Goal: Task Accomplishment & Management: Use online tool/utility

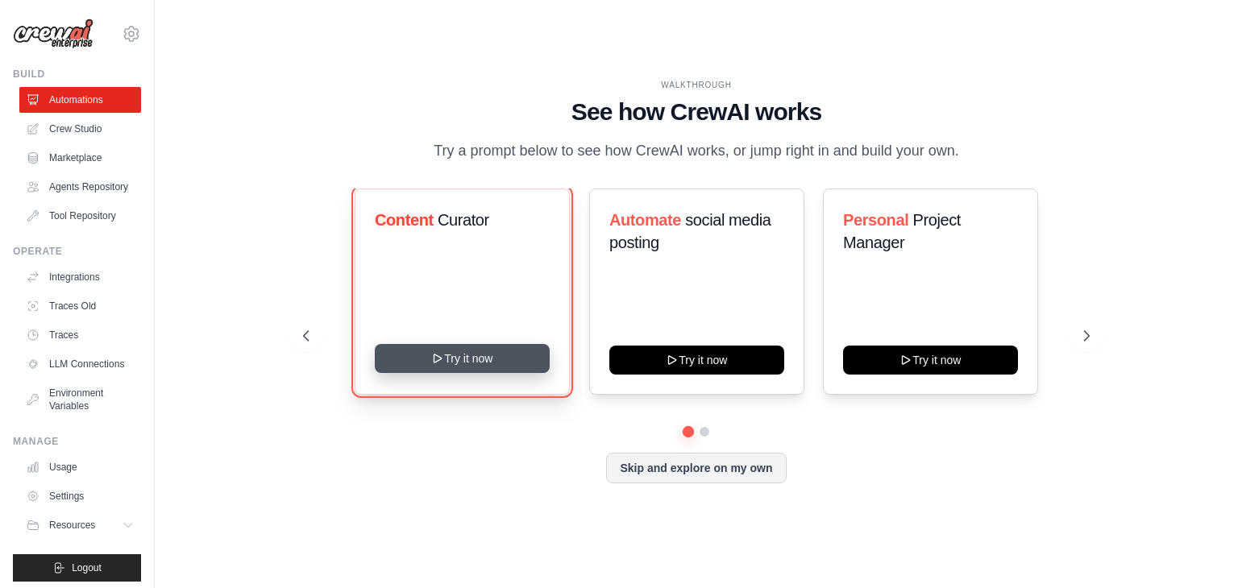
click at [442, 359] on icon at bounding box center [437, 358] width 13 height 13
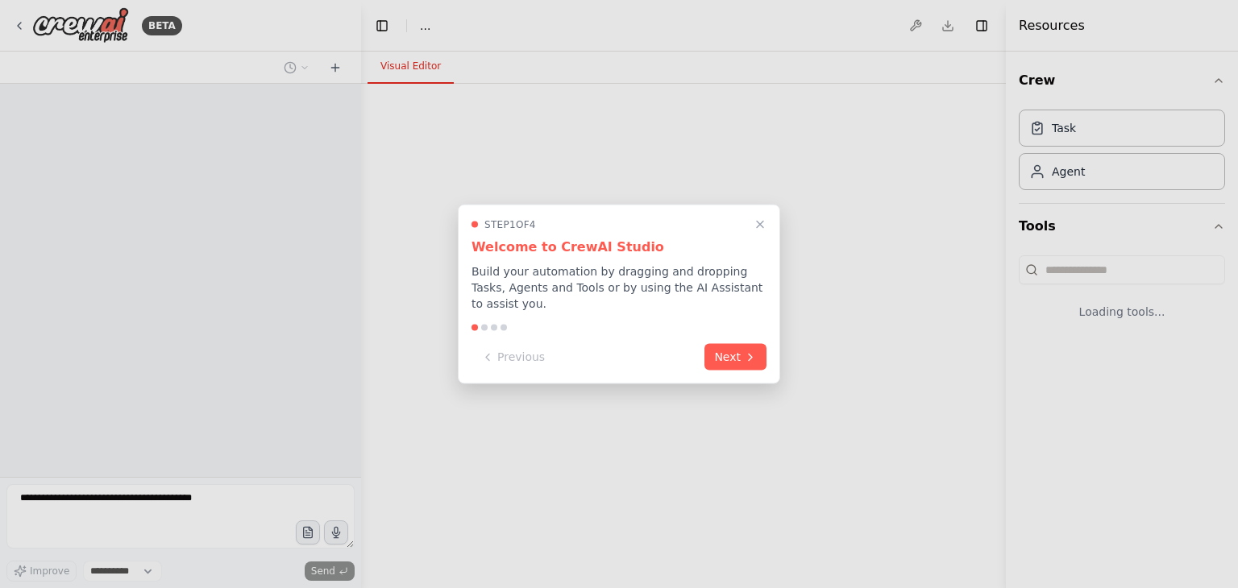
select select "****"
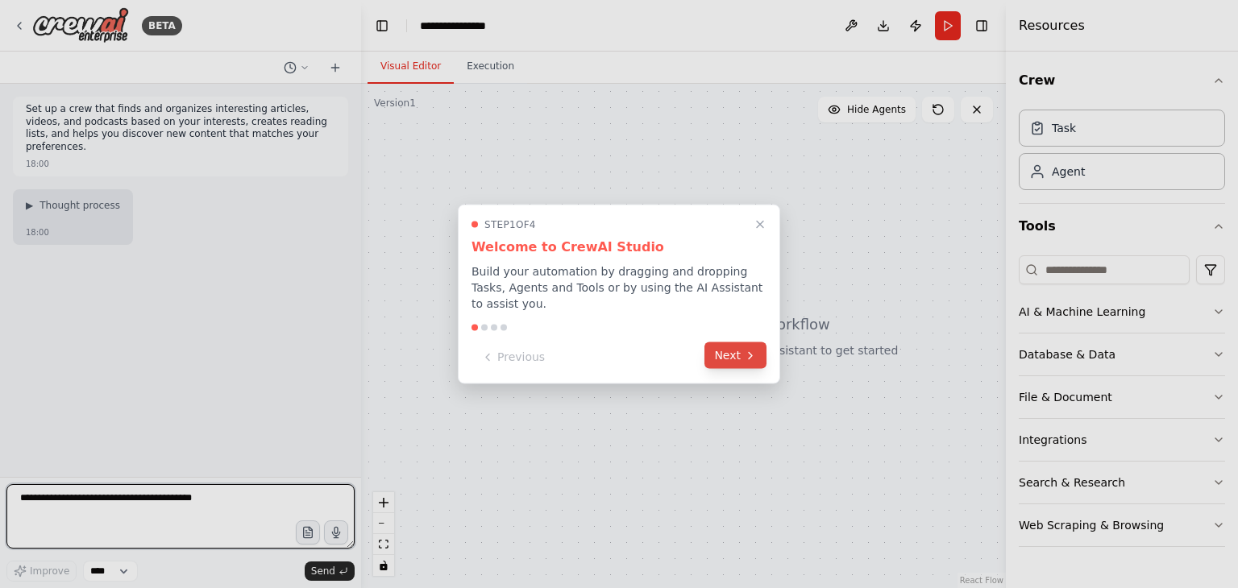
click at [724, 353] on button "Next" at bounding box center [735, 355] width 62 height 27
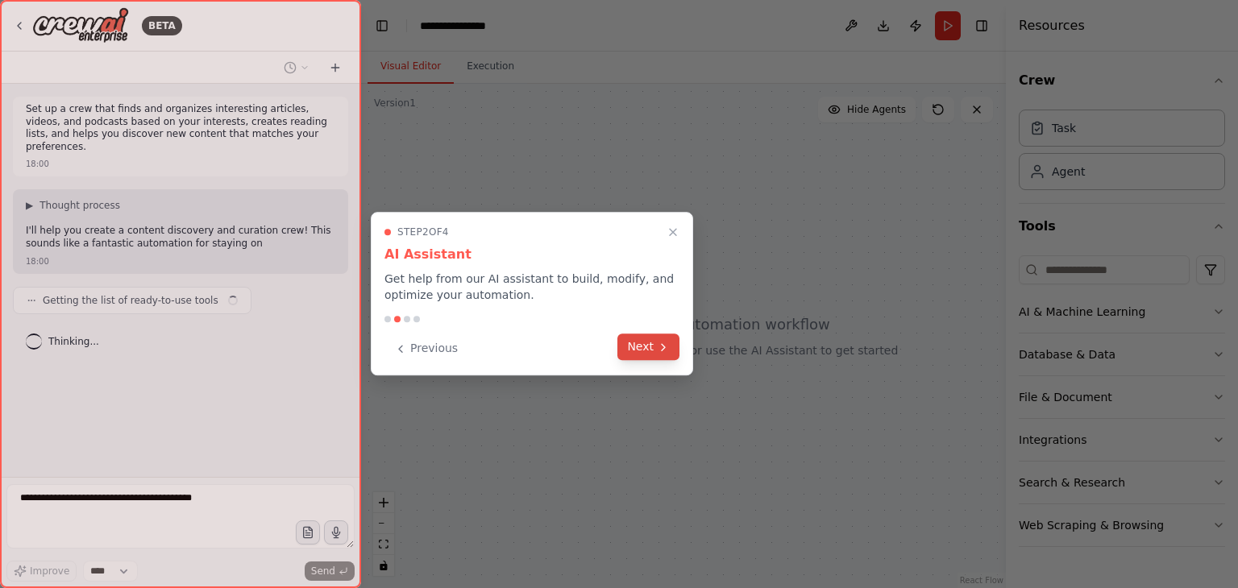
click at [639, 357] on button "Next" at bounding box center [648, 347] width 62 height 27
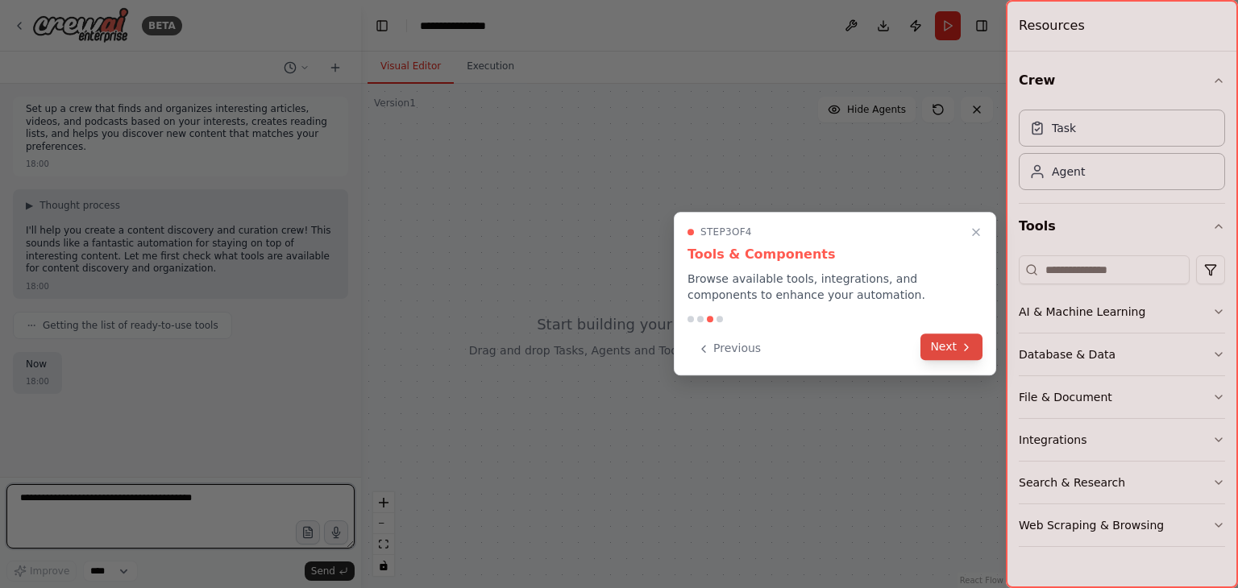
click at [958, 355] on button "Next" at bounding box center [951, 347] width 62 height 27
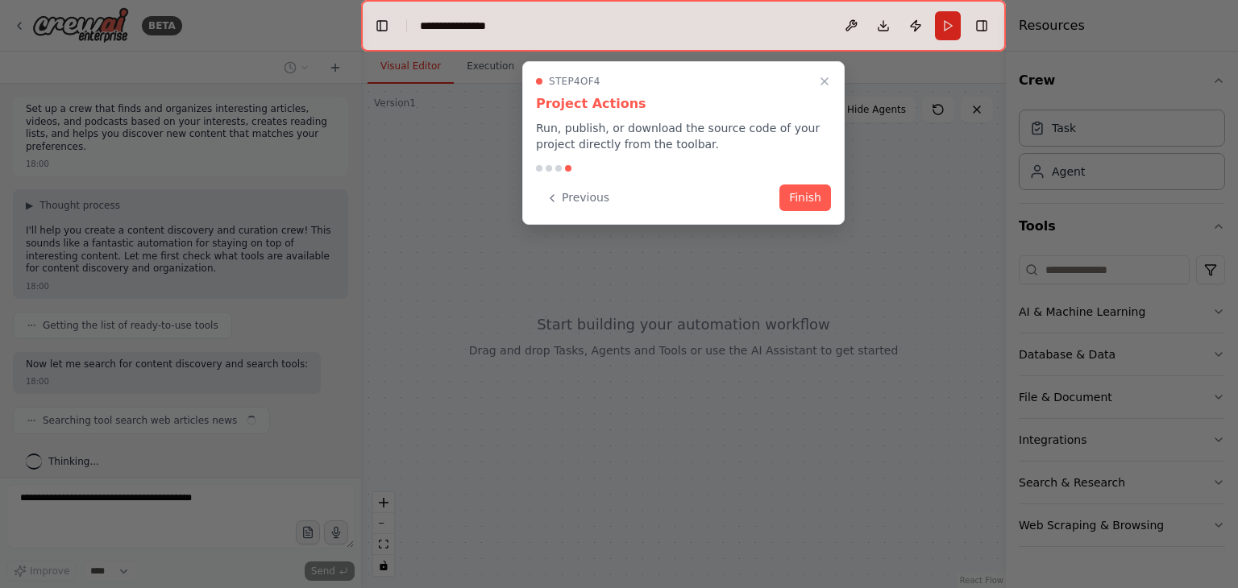
click at [814, 195] on button "Finish" at bounding box center [805, 198] width 52 height 27
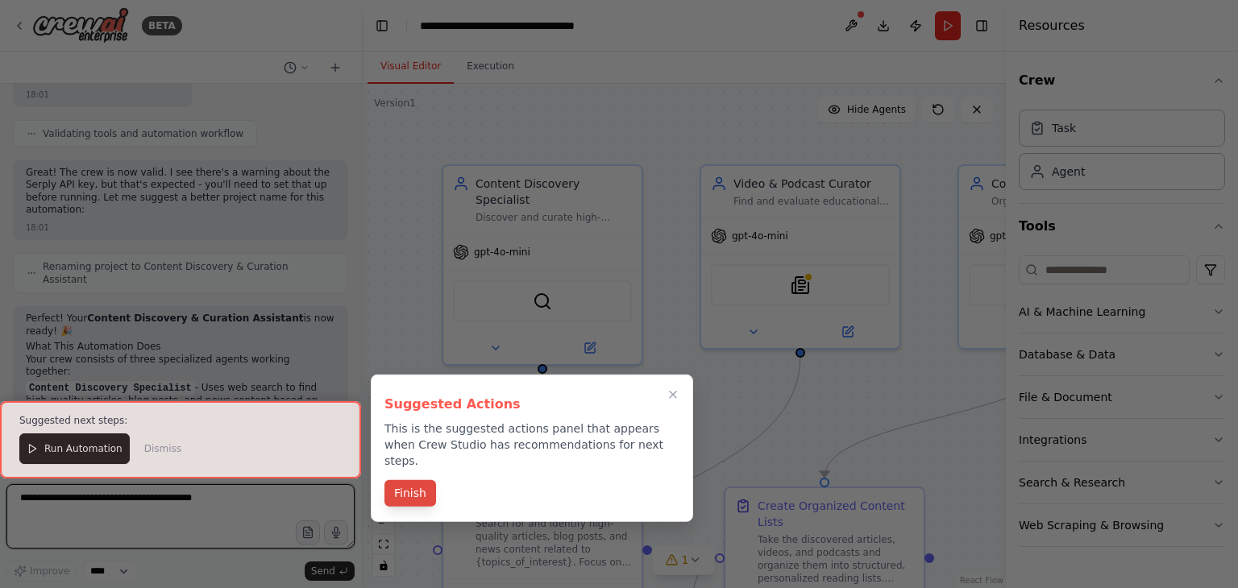
scroll to position [2069, 0]
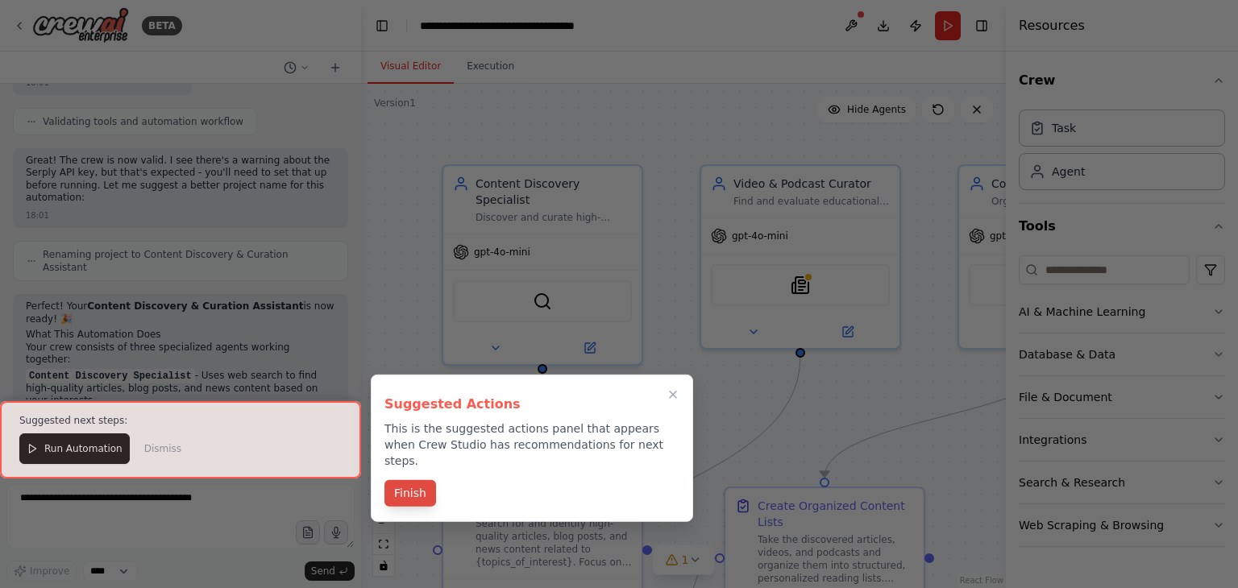
click at [413, 482] on button "Finish" at bounding box center [410, 493] width 52 height 27
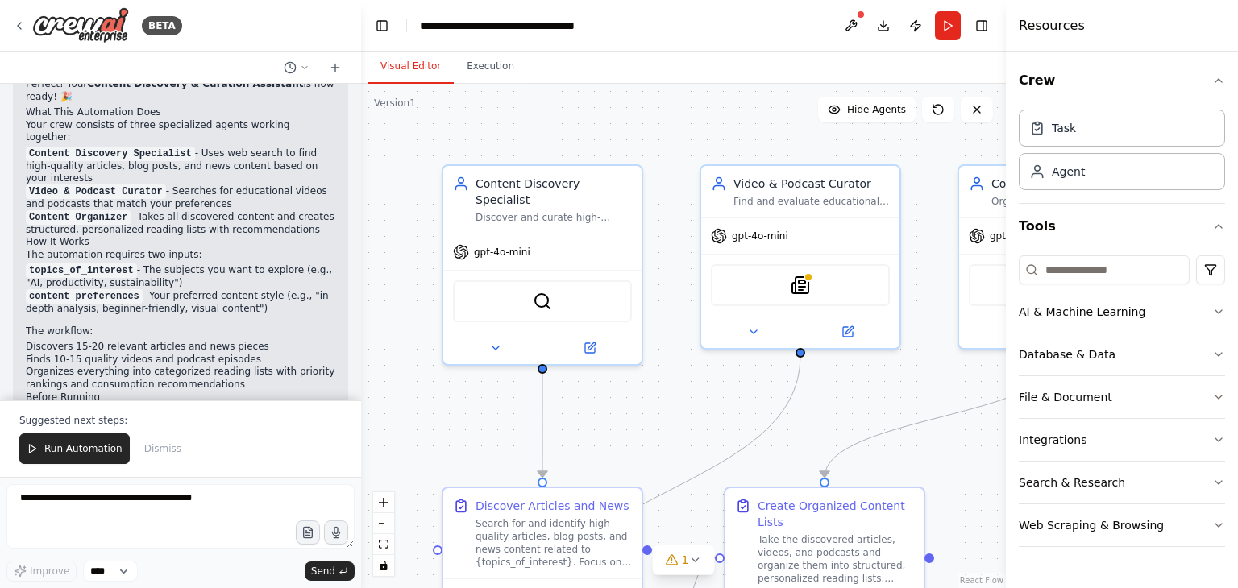
scroll to position [2304, 0]
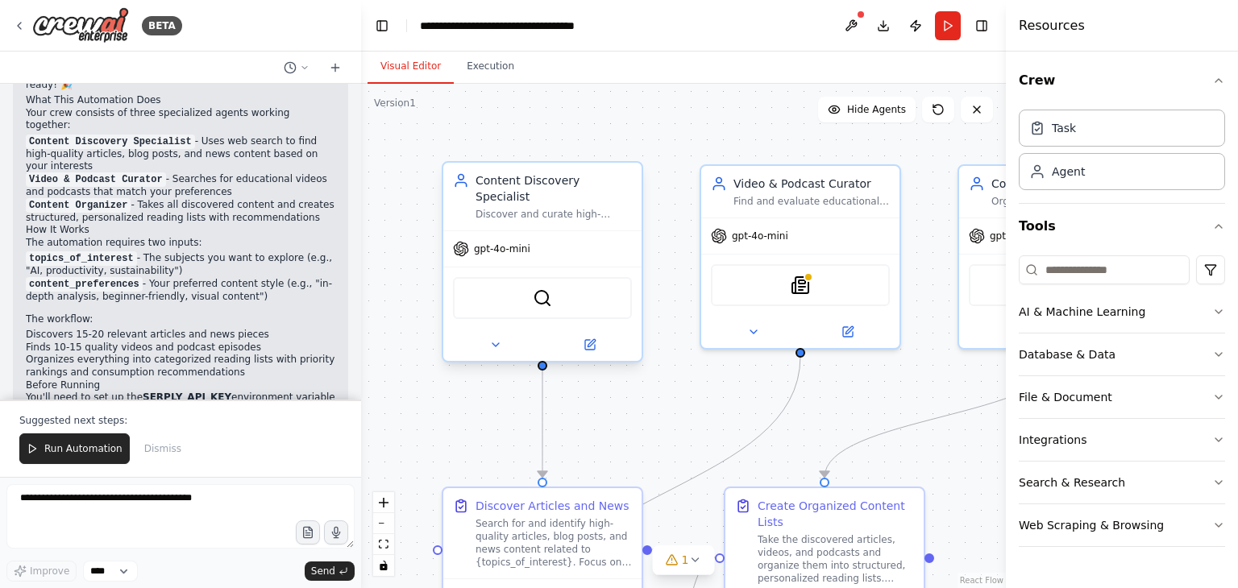
click at [539, 248] on div "gpt-4o-mini" at bounding box center [542, 248] width 198 height 35
click at [333, 68] on icon at bounding box center [334, 68] width 7 height 0
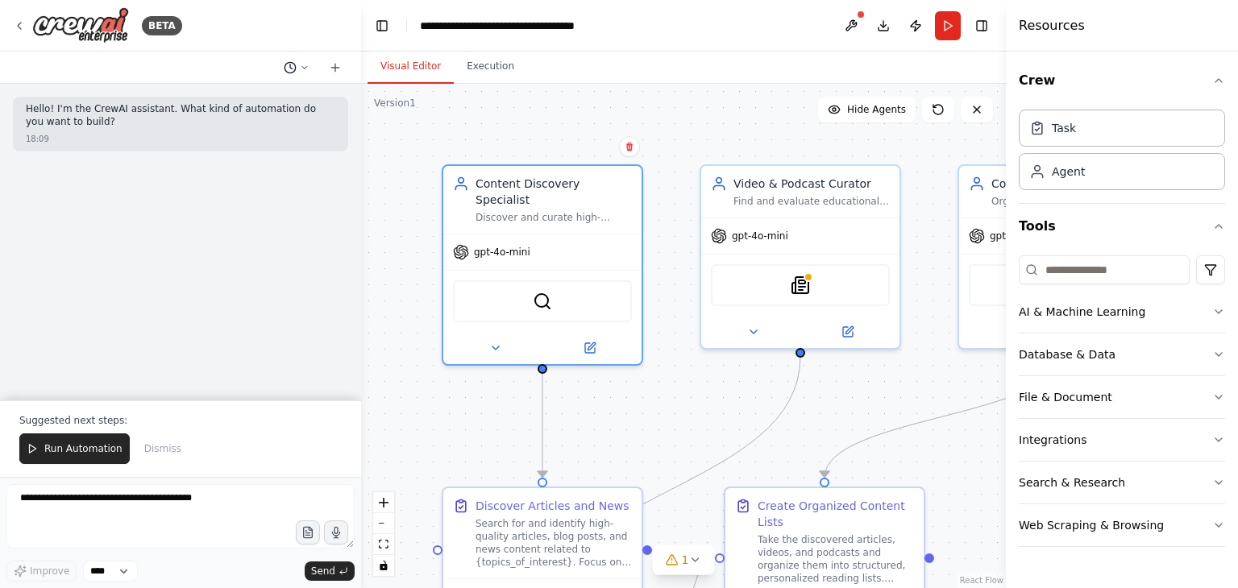
click at [288, 72] on icon at bounding box center [290, 67] width 13 height 13
click at [272, 126] on span "Set up a crew that finds and organizes interesting articles, videos, and podcas…" at bounding box center [234, 126] width 119 height 13
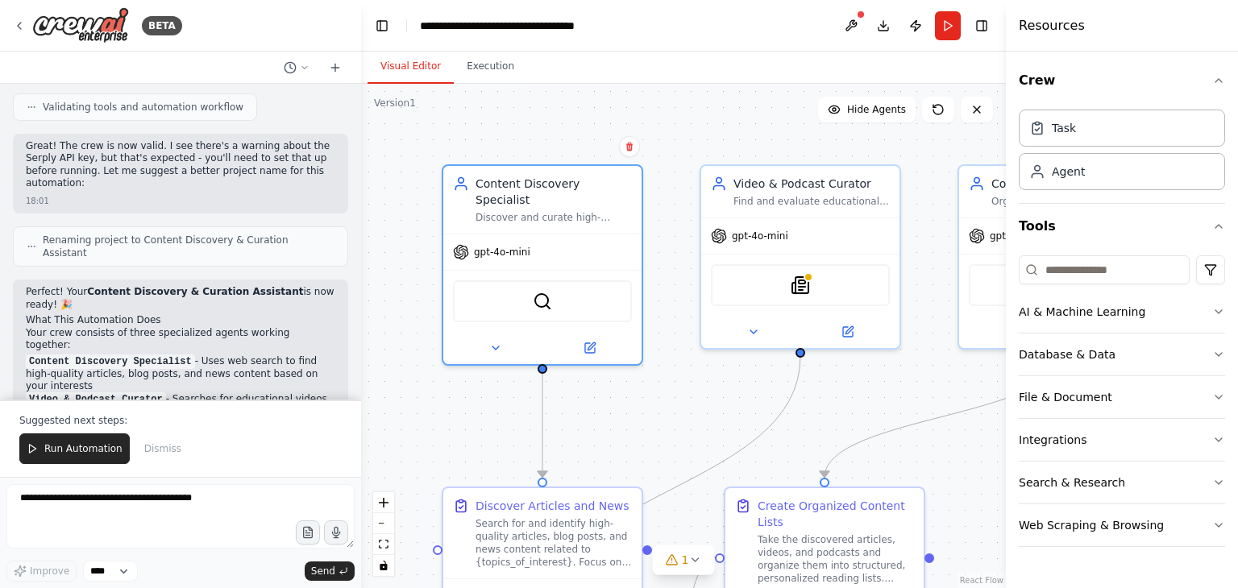
scroll to position [2304, 0]
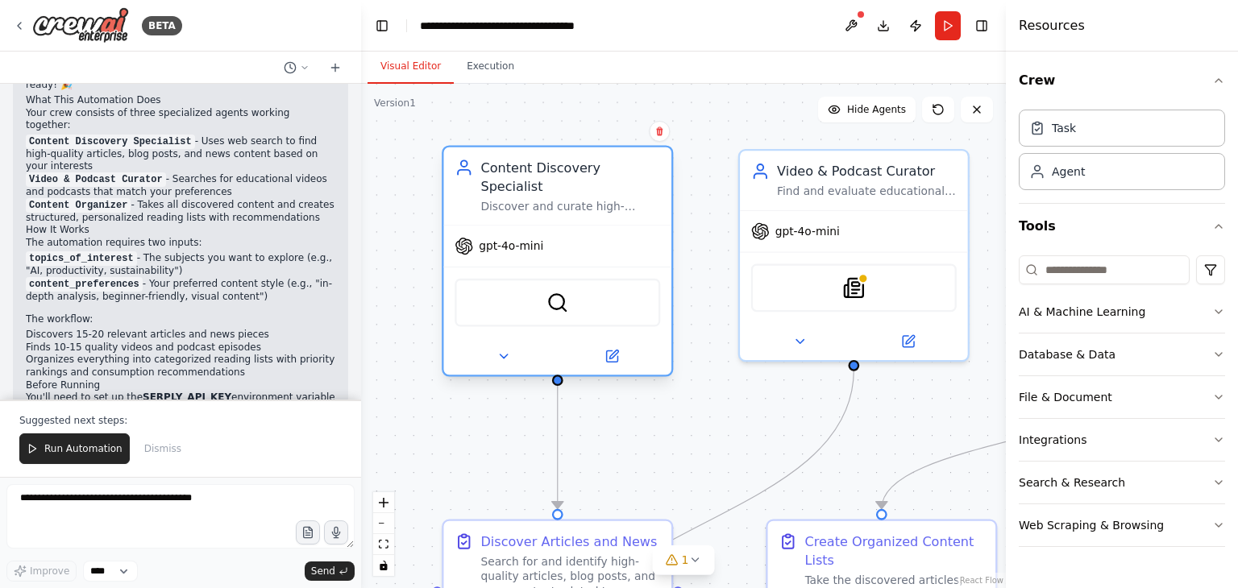
click at [582, 199] on div "Discover and curate high-quality articles, news, and web content about {topics_…" at bounding box center [570, 206] width 180 height 15
click at [619, 346] on button at bounding box center [611, 357] width 105 height 23
click at [611, 350] on icon at bounding box center [613, 354] width 9 height 9
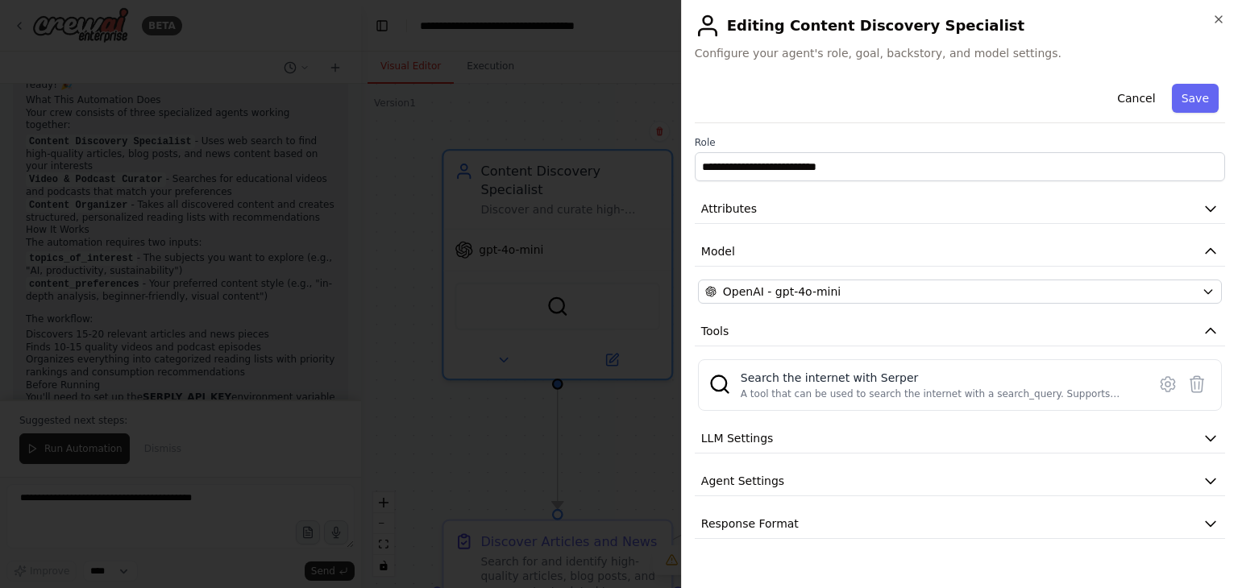
click at [769, 230] on div "**********" at bounding box center [960, 308] width 530 height 462
click at [773, 211] on button "Attributes" at bounding box center [960, 209] width 530 height 30
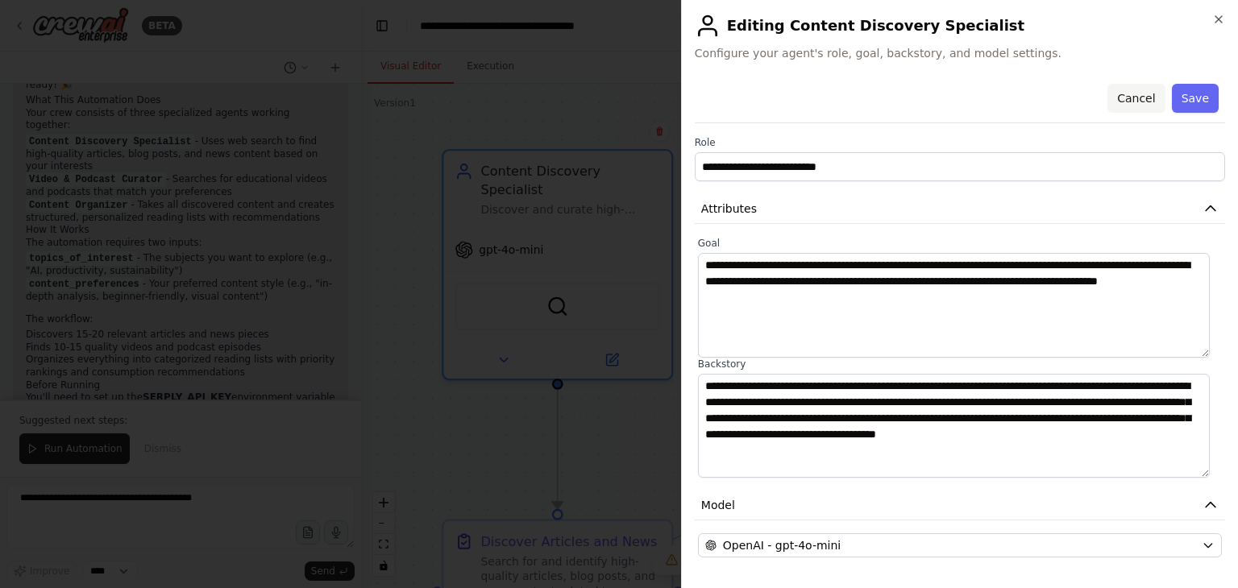
click at [1126, 97] on button "Cancel" at bounding box center [1135, 98] width 57 height 29
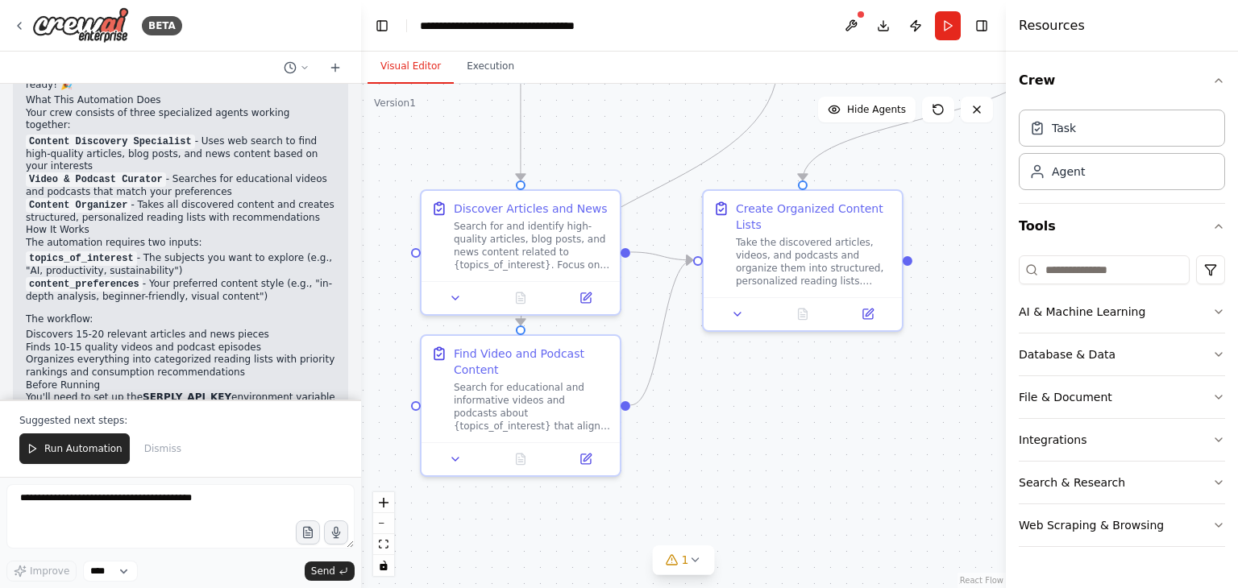
drag, startPoint x: 677, startPoint y: 436, endPoint x: 603, endPoint y: 159, distance: 286.9
click at [603, 159] on div ".deletable-edge-delete-btn { width: 20px; height: 20px; border: 0px solid #ffff…" at bounding box center [683, 336] width 645 height 504
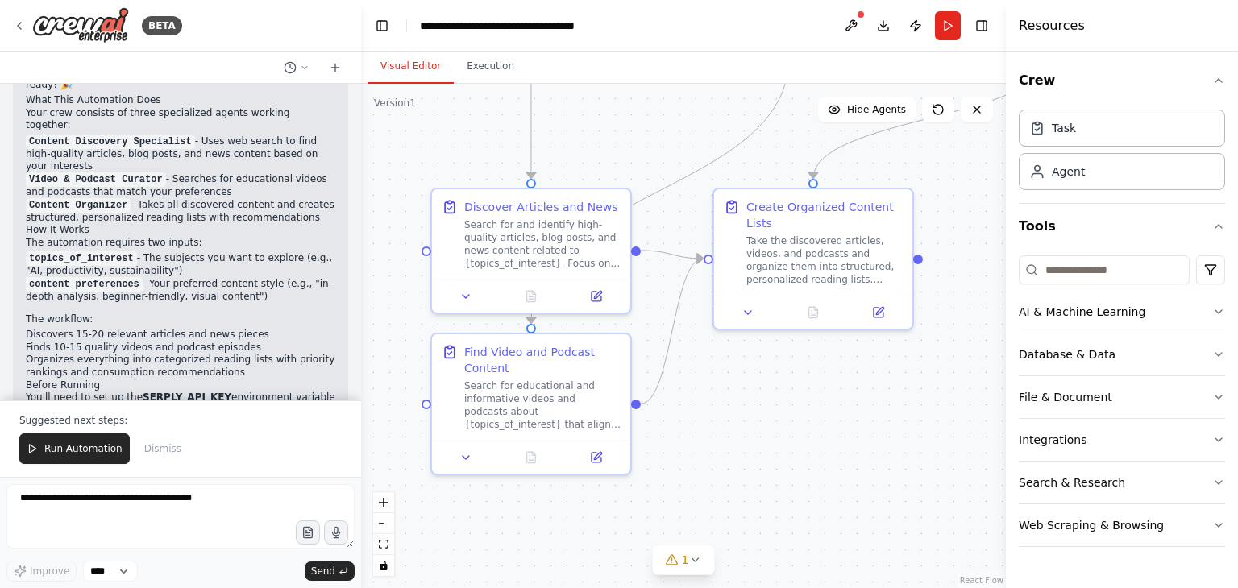
drag, startPoint x: 850, startPoint y: 391, endPoint x: 861, endPoint y: 389, distance: 10.6
click at [861, 389] on div ".deletable-edge-delete-btn { width: 20px; height: 20px; border: 0px solid #ffff…" at bounding box center [683, 336] width 645 height 504
click at [696, 564] on icon at bounding box center [694, 560] width 13 height 13
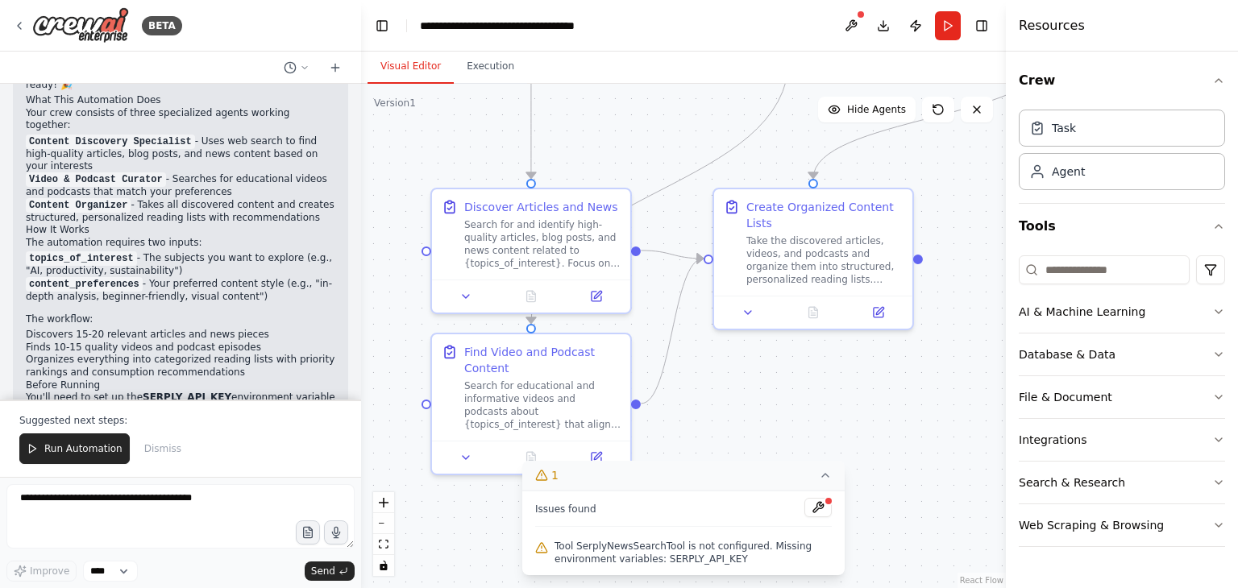
click at [923, 513] on div ".deletable-edge-delete-btn { width: 20px; height: 20px; border: 0px solid #ffff…" at bounding box center [683, 336] width 645 height 504
click at [823, 478] on icon at bounding box center [825, 475] width 13 height 13
